Goal: Check status: Check status

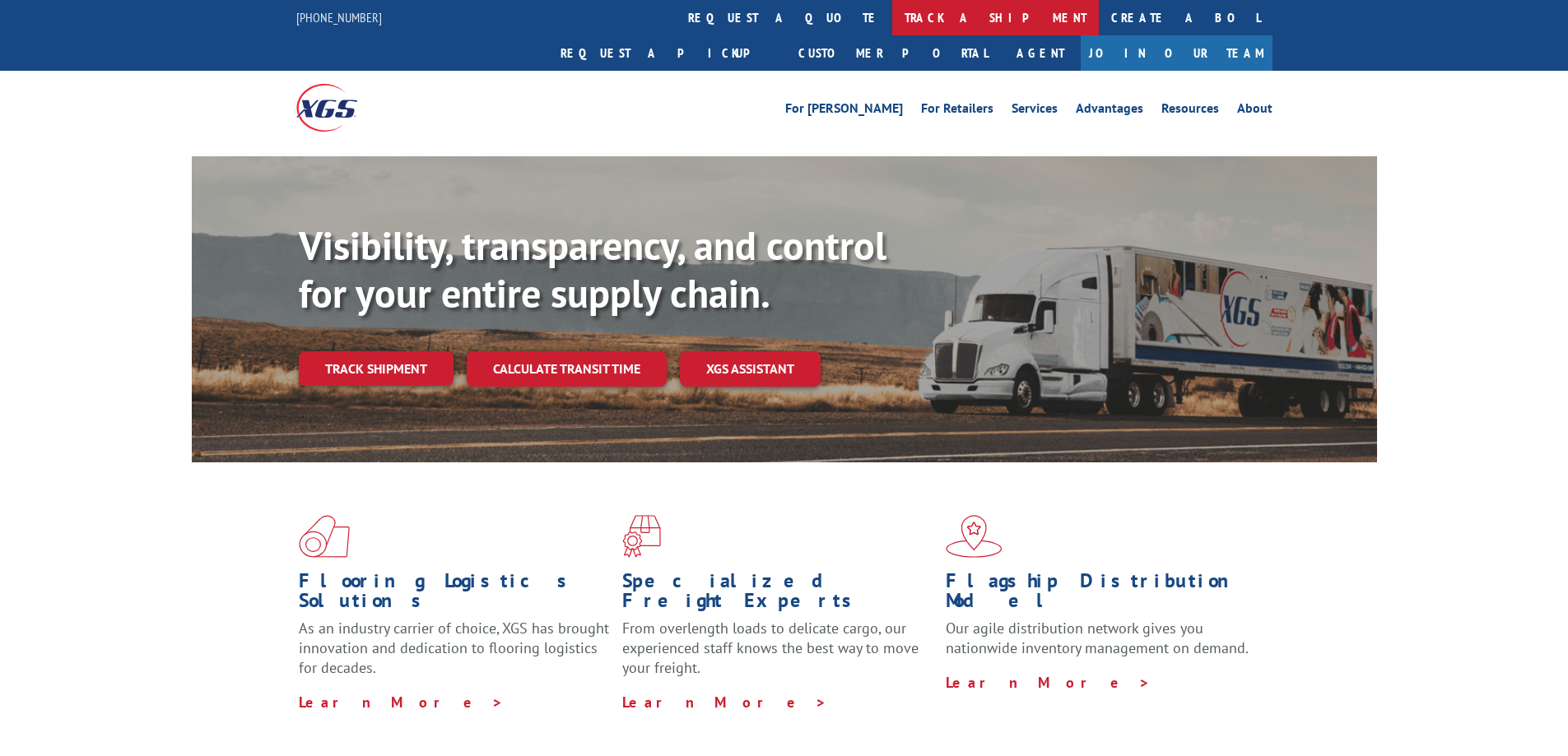
click at [892, 17] on link "track a shipment" at bounding box center [995, 18] width 206 height 35
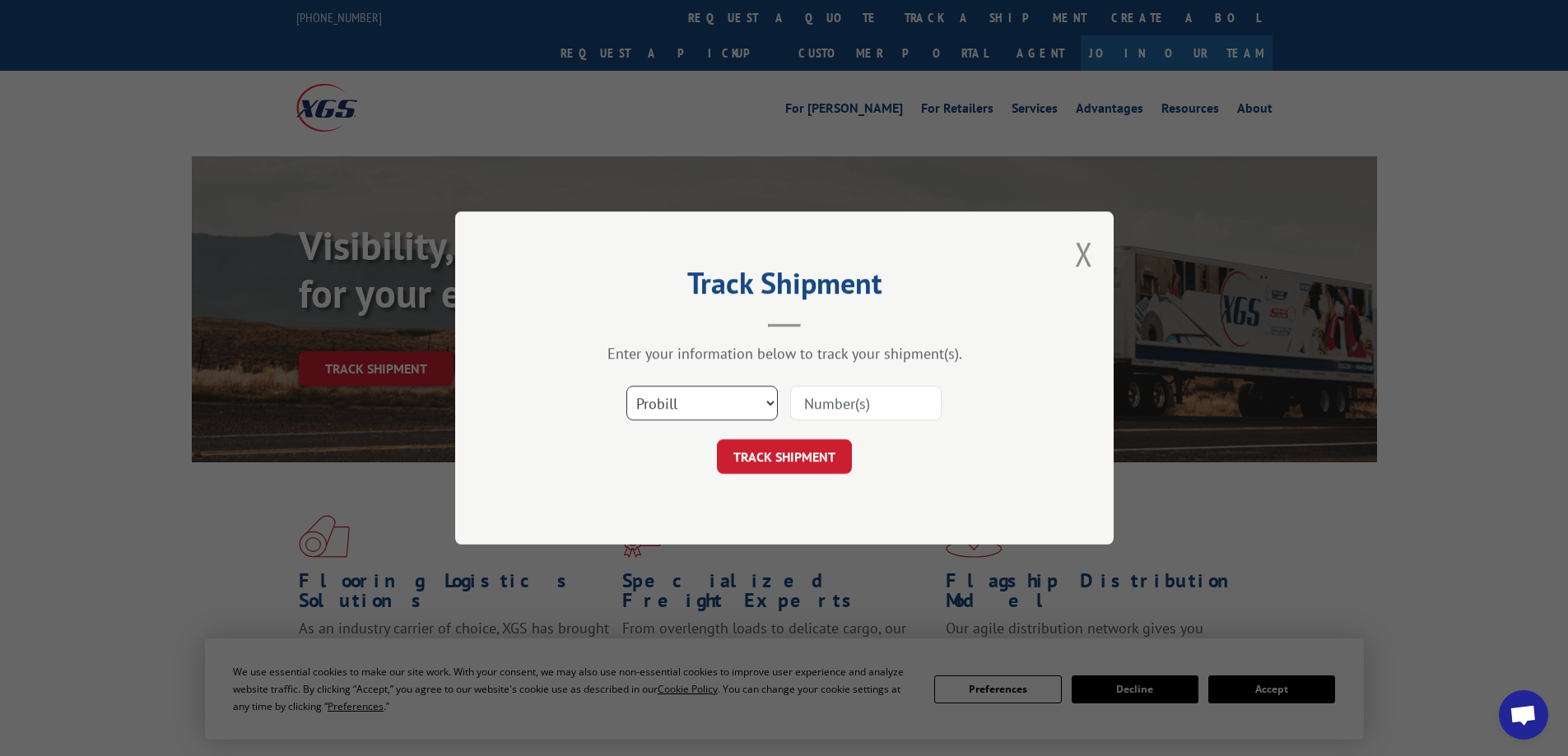
click at [687, 396] on select "Select category... Probill BOL PO" at bounding box center [701, 403] width 152 height 34
select select "bol"
click at [626, 386] on select "Select category... Probill BOL PO" at bounding box center [701, 403] width 152 height 34
click at [832, 406] on input at bounding box center [865, 403] width 152 height 34
type input "2867265"
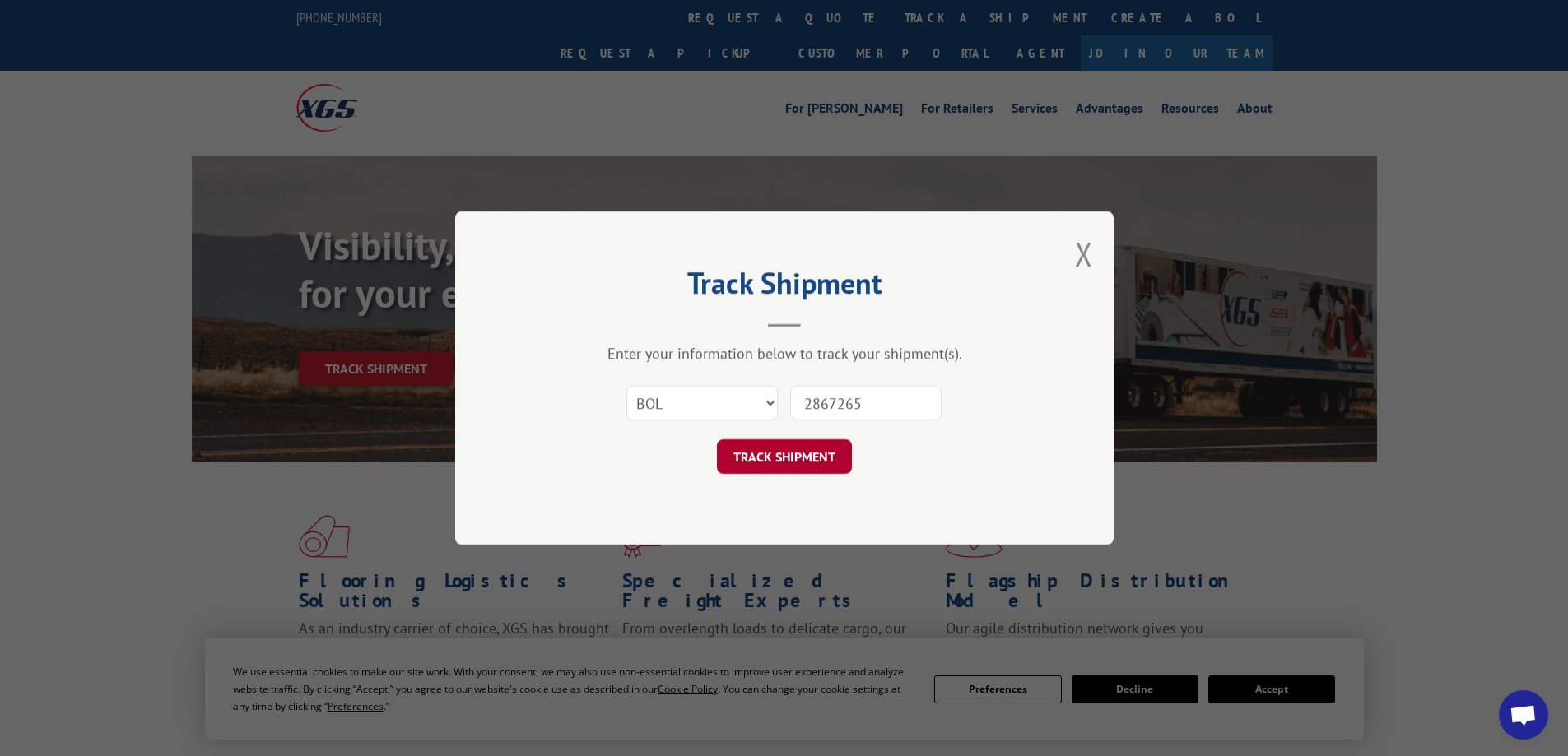
click at [817, 444] on button "TRACK SHIPMENT" at bounding box center [784, 456] width 135 height 34
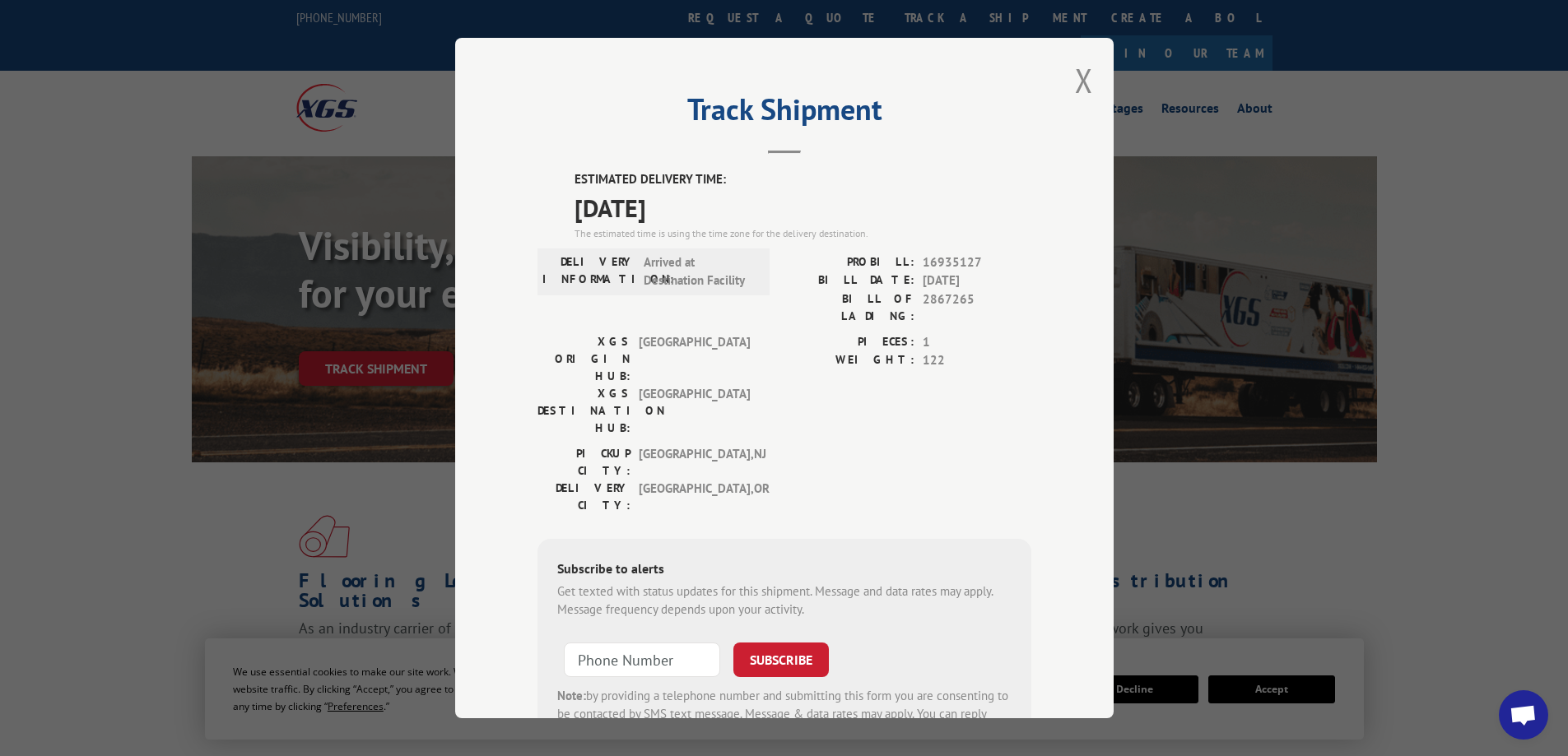
click at [968, 296] on span "2867265" at bounding box center [977, 307] width 109 height 34
